Goal: Task Accomplishment & Management: Complete application form

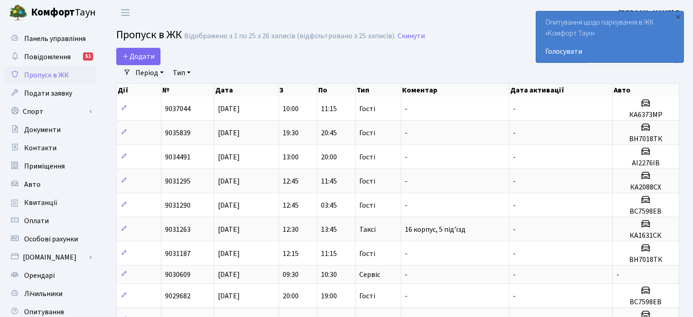
select select "25"
click at [125, 55] on icon at bounding box center [125, 55] width 7 height 7
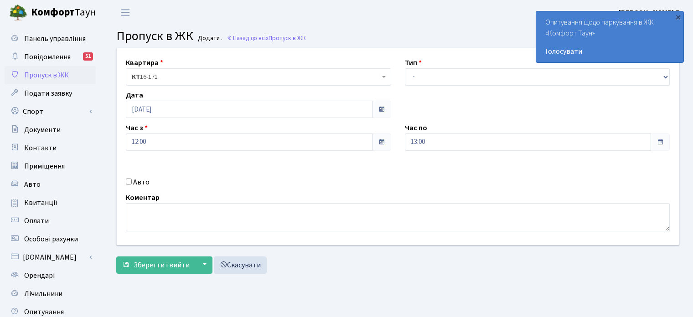
click at [430, 79] on select "- Доставка Таксі Гості Сервіс" at bounding box center [537, 76] width 265 height 17
select select "3"
click at [405, 68] on select "- Доставка Таксі Гості Сервіс" at bounding box center [537, 76] width 265 height 17
click at [127, 182] on input "Авто" at bounding box center [129, 182] width 6 height 6
checkbox input "true"
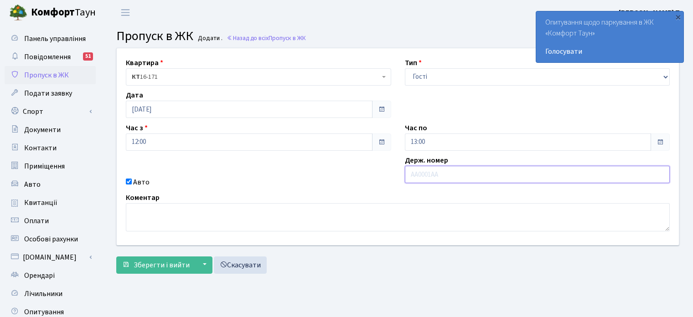
paste input "BECCA"
type input "BECCA"
click at [248, 217] on textarea at bounding box center [398, 217] width 544 height 28
paste textarea "Mercedes-Benz"
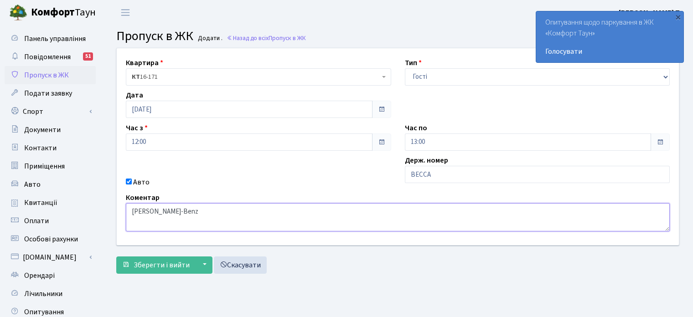
type textarea "Чорний Mercedes-Benz"
click at [457, 138] on input "13:00" at bounding box center [528, 142] width 247 height 17
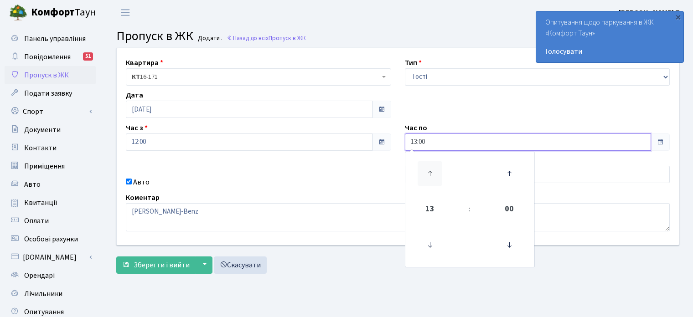
click at [433, 181] on icon at bounding box center [430, 173] width 25 height 25
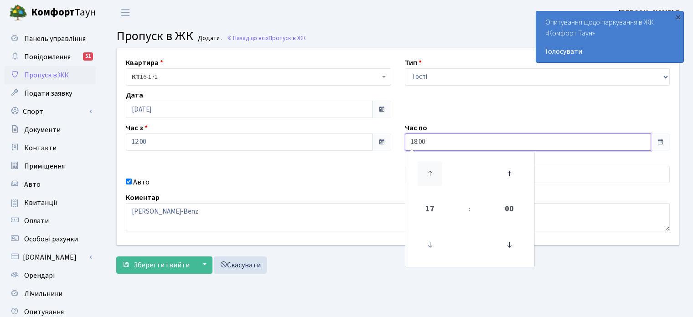
click at [433, 181] on icon at bounding box center [430, 173] width 25 height 25
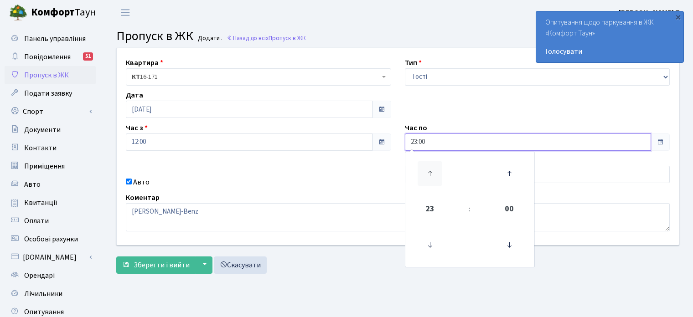
click at [433, 181] on icon at bounding box center [430, 173] width 25 height 25
type input "00:00"
drag, startPoint x: 372, startPoint y: 277, endPoint x: 329, endPoint y: 279, distance: 42.9
click at [369, 277] on div "Квартира <b>КТ</b>&nbsp;&nbsp;&nbsp;&nbsp;16-171 КТ 16-171 Тип - Доставка Таксі…" at bounding box center [397, 163] width 577 height 231
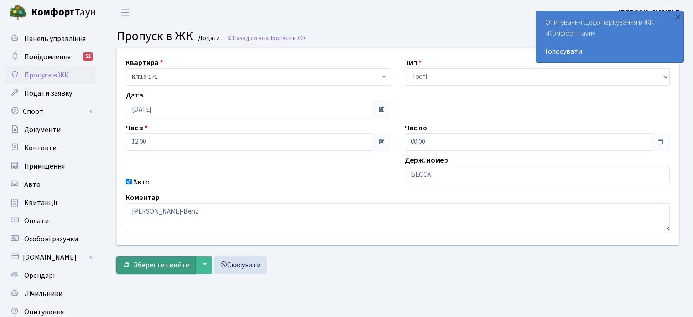
click at [166, 263] on span "Зберегти і вийти" at bounding box center [162, 265] width 56 height 10
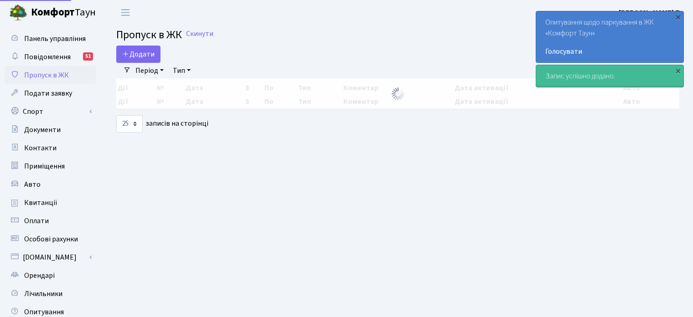
select select "25"
